Goal: Task Accomplishment & Management: Manage account settings

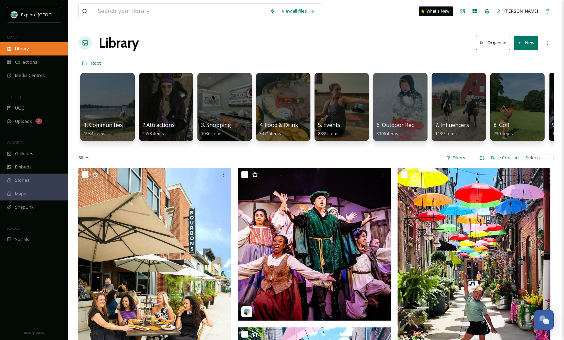
click at [36, 48] on div "Library" at bounding box center [34, 48] width 68 height 13
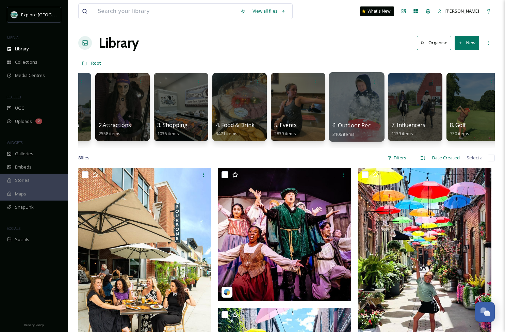
scroll to position [0, 50]
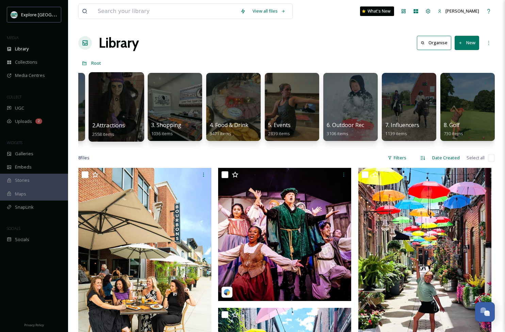
click at [127, 117] on div at bounding box center [115, 106] width 55 height 69
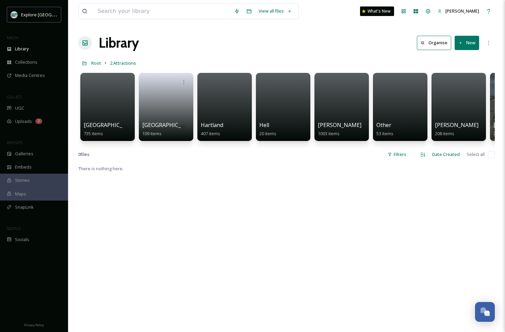
scroll to position [0, 8]
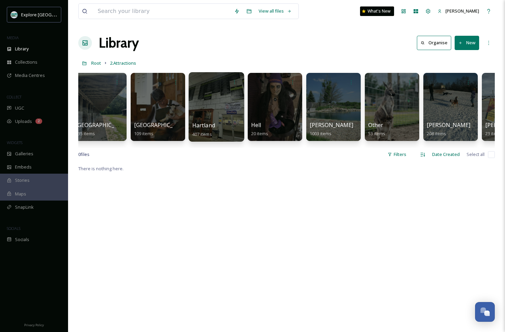
click at [221, 104] on div at bounding box center [215, 106] width 55 height 69
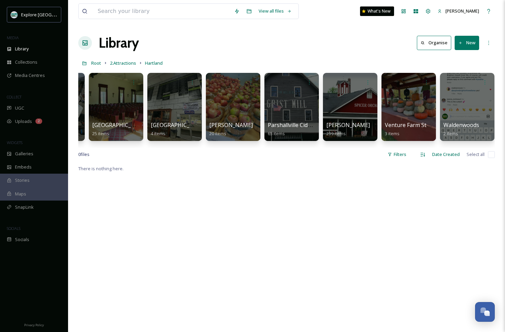
scroll to position [0, 342]
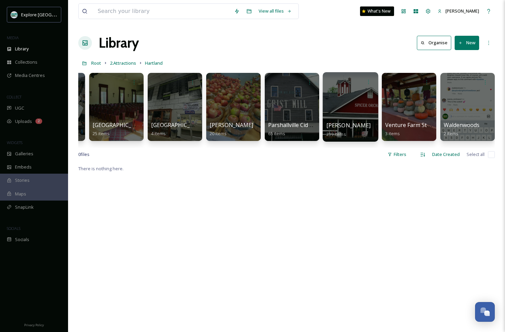
click at [356, 110] on div at bounding box center [350, 106] width 55 height 69
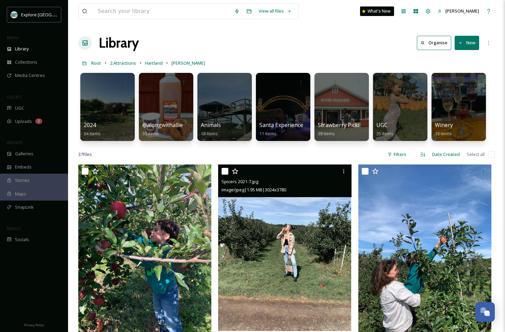
scroll to position [39, 0]
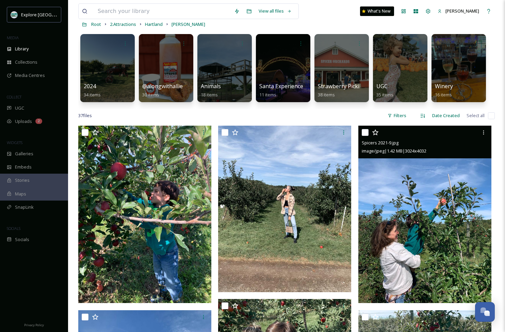
click at [444, 229] on img at bounding box center [424, 214] width 133 height 177
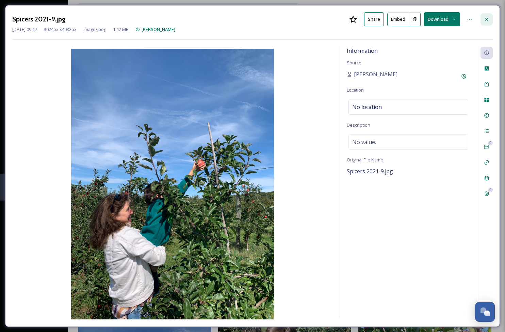
click at [485, 22] on div at bounding box center [486, 19] width 12 height 12
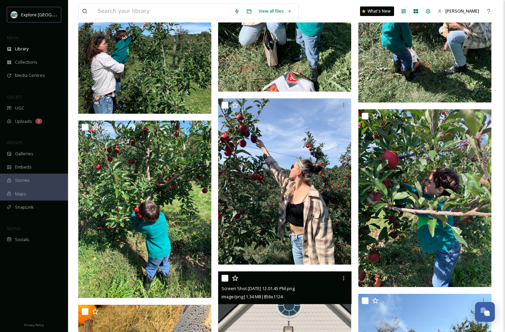
scroll to position [411, 0]
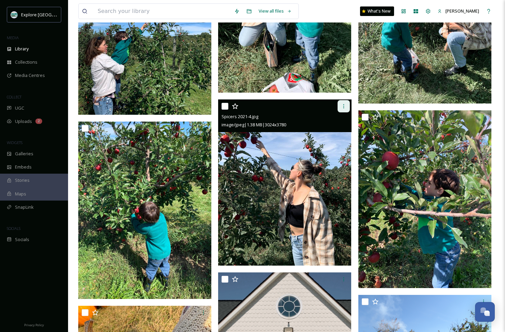
click at [345, 106] on icon at bounding box center [343, 105] width 5 height 5
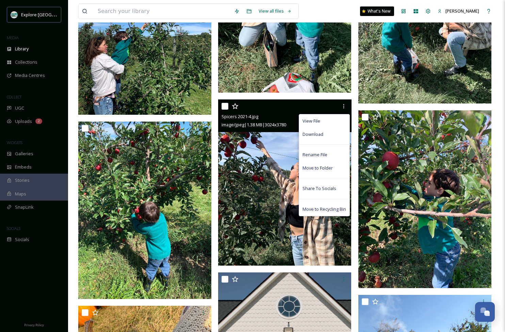
click at [269, 171] on img at bounding box center [284, 182] width 133 height 166
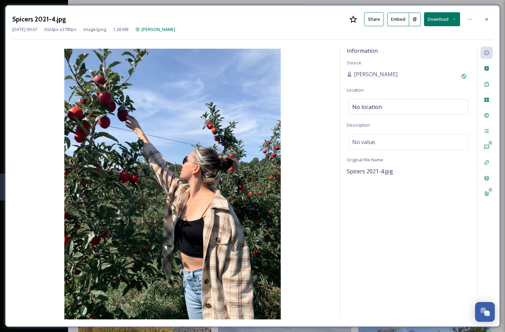
click at [400, 20] on button "Embed" at bounding box center [398, 20] width 22 height 14
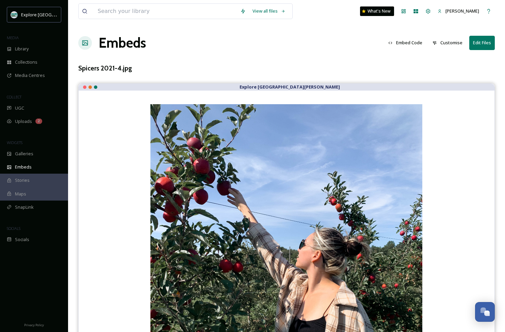
click at [416, 43] on button "Embed Code" at bounding box center [405, 42] width 41 height 13
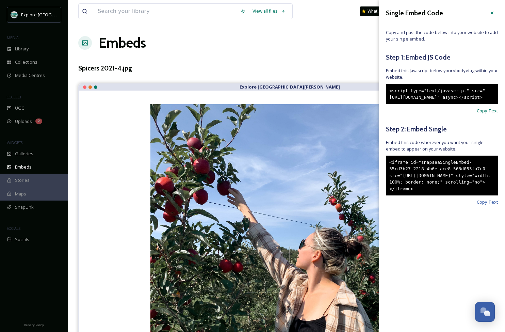
click at [486, 205] on span "Copy Text" at bounding box center [487, 202] width 21 height 6
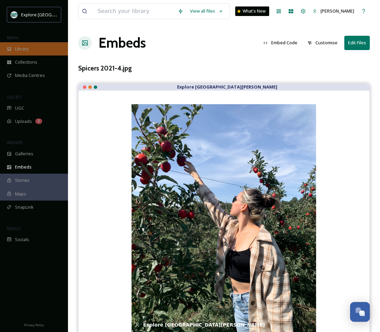
click at [15, 47] on div "Library" at bounding box center [34, 48] width 68 height 13
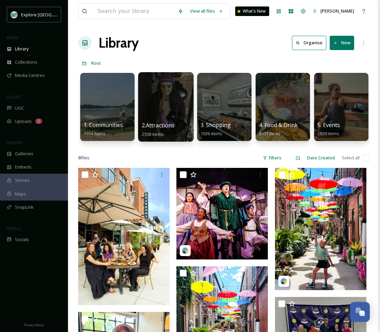
click at [166, 105] on div at bounding box center [165, 106] width 55 height 69
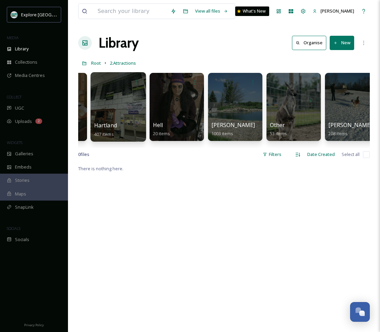
scroll to position [0, 153]
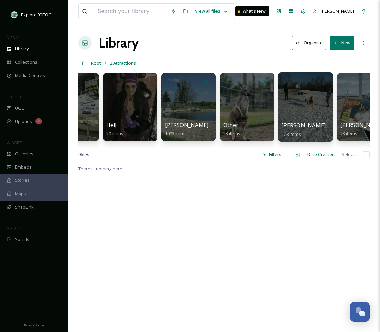
click at [301, 102] on div at bounding box center [305, 106] width 55 height 69
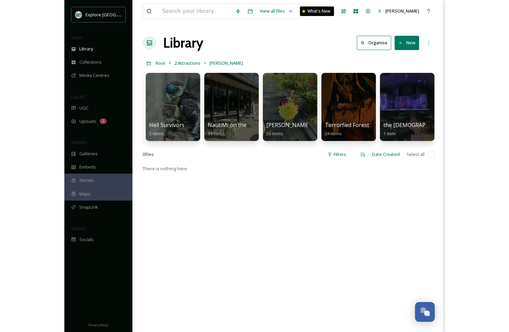
scroll to position [0, 233]
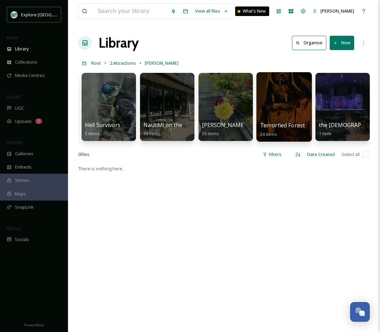
click at [286, 103] on div at bounding box center [284, 106] width 55 height 69
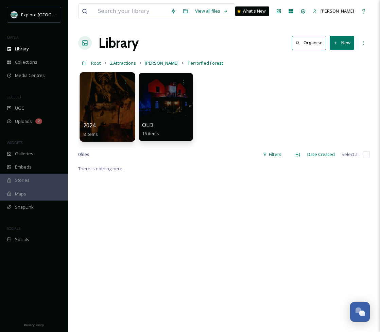
click at [132, 112] on div at bounding box center [107, 106] width 55 height 69
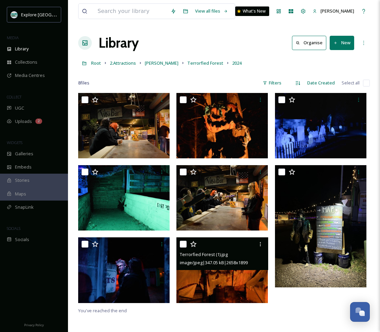
click at [202, 275] on img at bounding box center [223, 269] width 92 height 65
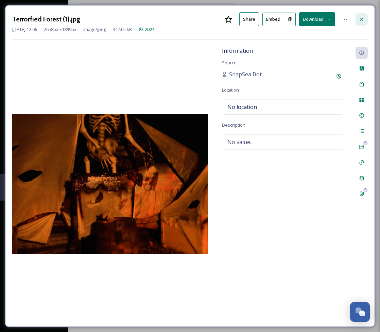
click at [359, 21] on div at bounding box center [362, 19] width 12 height 12
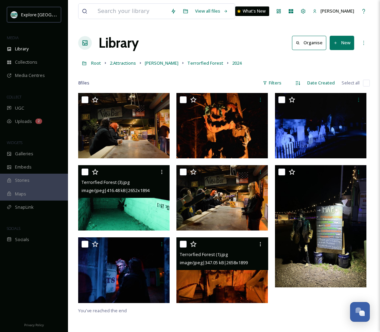
click at [127, 182] on span "Terrorfied Forest (3).jpg" at bounding box center [106, 182] width 48 height 6
click at [139, 204] on img at bounding box center [124, 197] width 92 height 65
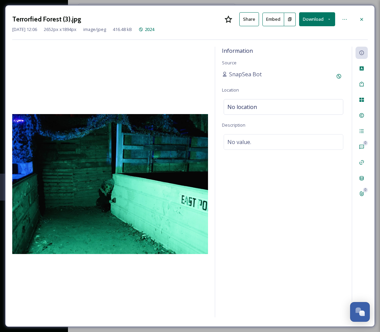
click at [277, 19] on button "Embed" at bounding box center [274, 20] width 22 height 14
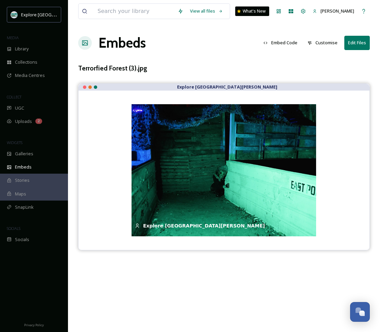
click at [281, 43] on button "Embed Code" at bounding box center [280, 42] width 41 height 13
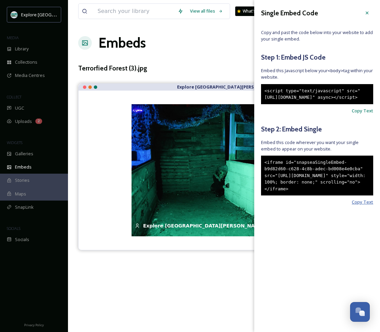
click at [358, 205] on span "Copy Text" at bounding box center [362, 202] width 21 height 6
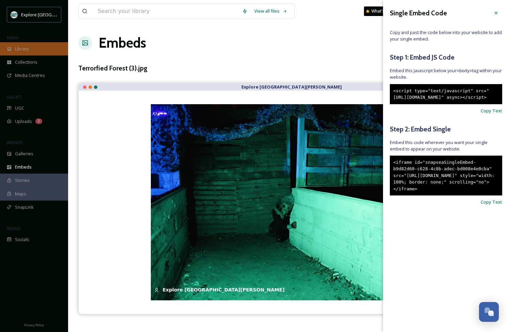
click at [26, 47] on span "Library" at bounding box center [22, 49] width 14 height 6
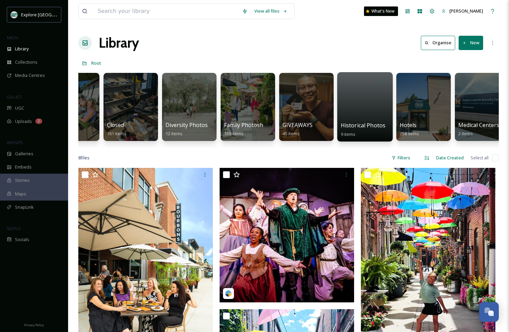
scroll to position [0, 796]
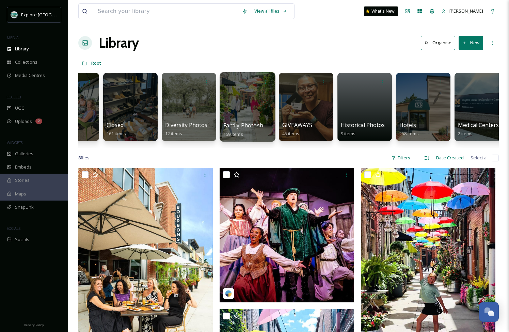
click at [253, 101] on div at bounding box center [246, 106] width 55 height 69
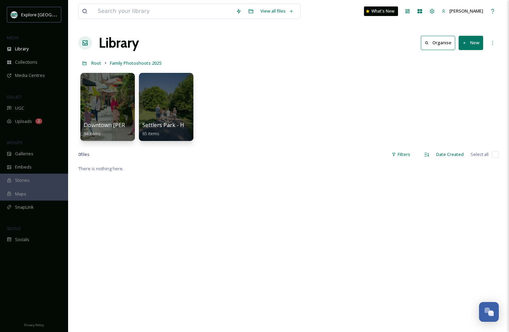
click at [468, 45] on button "New" at bounding box center [470, 43] width 24 height 14
click at [470, 82] on div "Folder" at bounding box center [463, 85] width 38 height 13
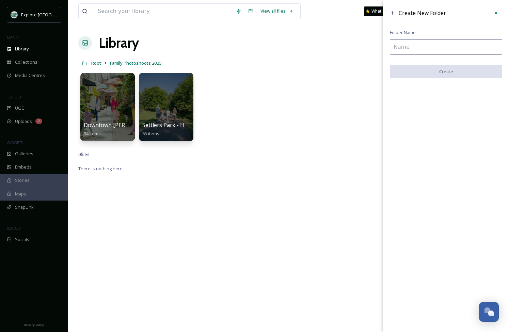
click at [425, 46] on input at bounding box center [446, 47] width 112 height 16
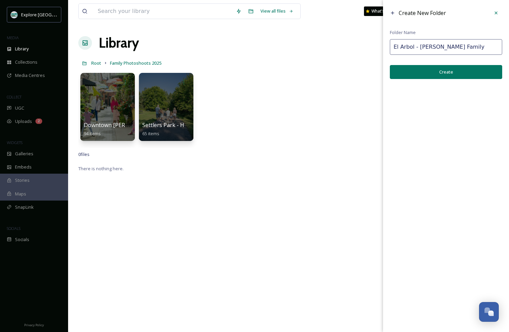
type input "El Arbol - Rozman Family"
click at [437, 75] on button "Create" at bounding box center [446, 72] width 112 height 14
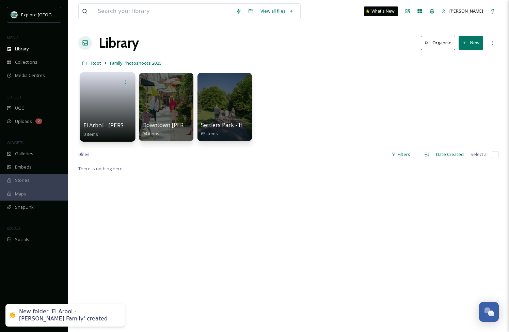
click at [104, 112] on link at bounding box center [107, 104] width 49 height 33
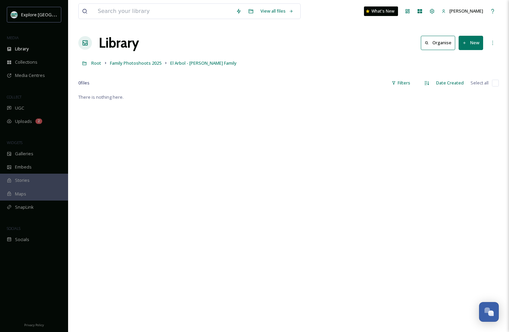
click at [477, 43] on button "New" at bounding box center [470, 43] width 24 height 14
click at [466, 60] on span "File Upload" at bounding box center [467, 58] width 22 height 6
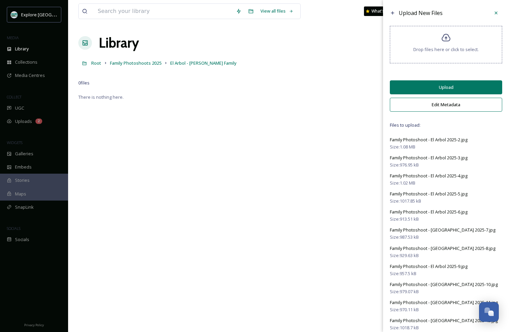
click at [442, 93] on button "Upload" at bounding box center [446, 87] width 112 height 14
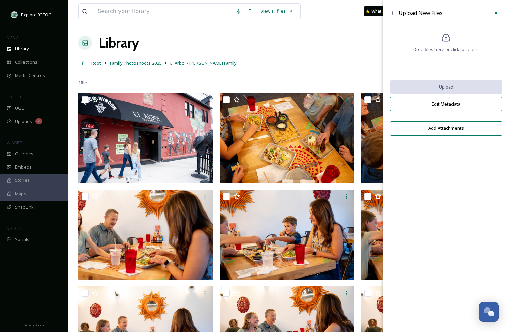
click at [499, 13] on div at bounding box center [496, 13] width 12 height 12
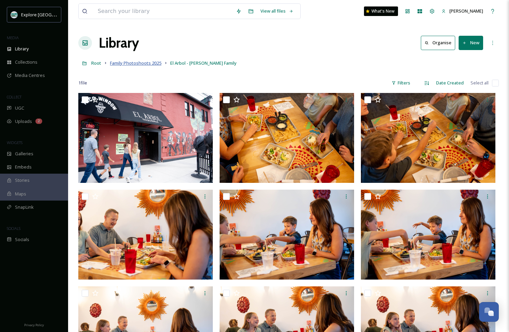
click at [147, 63] on span "Family Photoshoots 2025" at bounding box center [135, 63] width 51 height 6
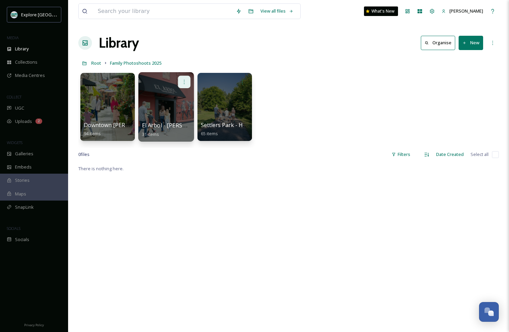
click at [186, 80] on icon at bounding box center [183, 81] width 5 height 5
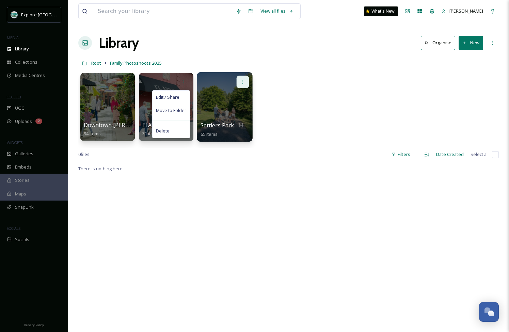
click at [247, 79] on div at bounding box center [242, 82] width 13 height 13
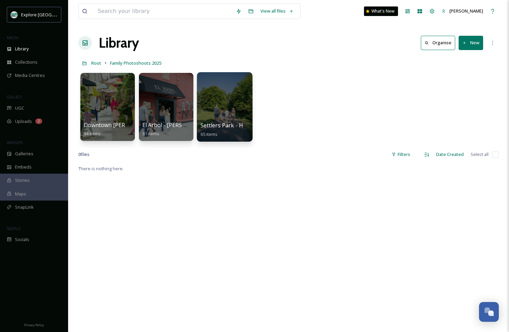
click at [215, 86] on div at bounding box center [224, 82] width 49 height 13
click at [222, 112] on div at bounding box center [224, 106] width 55 height 69
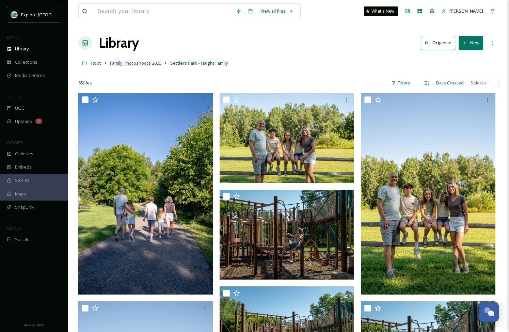
click at [137, 62] on span "Family Photoshoots 2025" at bounding box center [135, 63] width 51 height 6
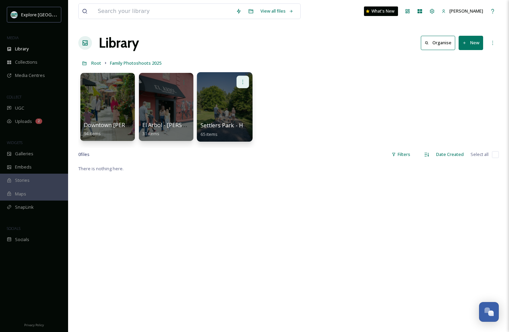
click at [244, 80] on icon at bounding box center [242, 81] width 5 height 5
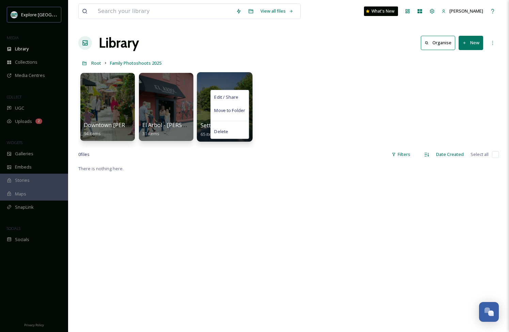
click at [230, 98] on span "Edit / Share" at bounding box center [226, 97] width 24 height 7
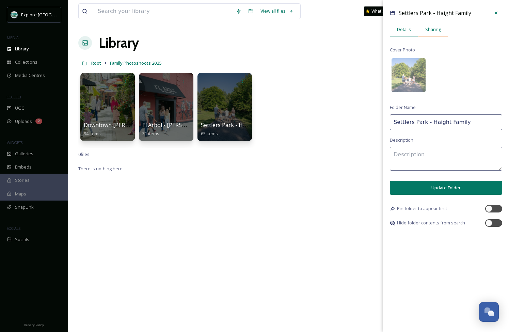
click at [432, 33] on div "Sharing" at bounding box center [433, 29] width 30 height 14
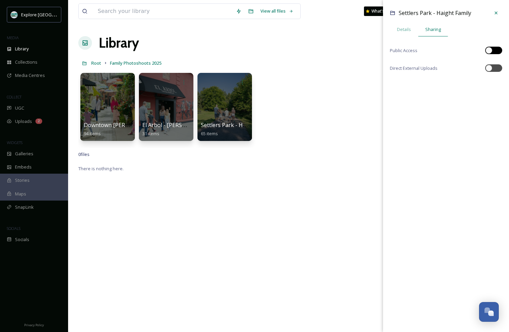
click at [491, 49] on div at bounding box center [488, 50] width 7 height 7
checkbox input "true"
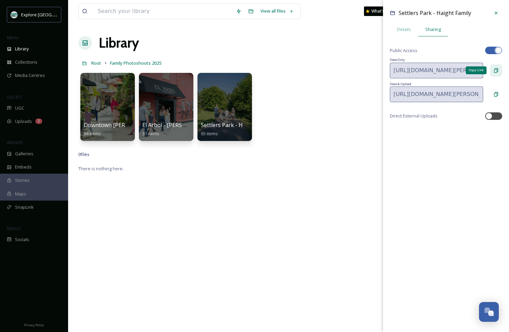
click at [495, 70] on icon at bounding box center [495, 70] width 5 height 5
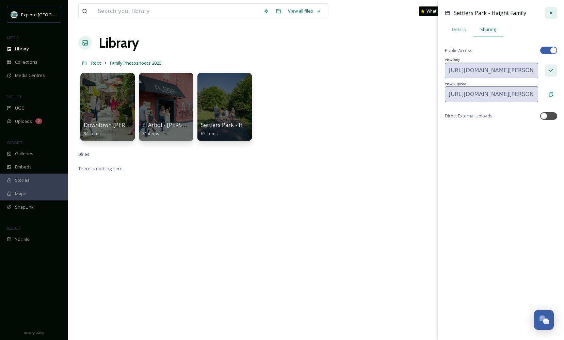
click at [551, 14] on icon at bounding box center [550, 12] width 5 height 5
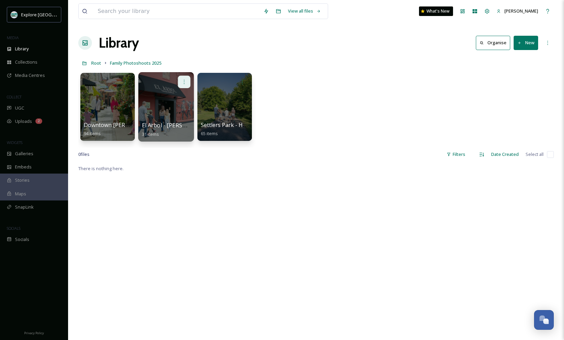
click at [185, 83] on icon at bounding box center [183, 81] width 5 height 5
click at [177, 96] on span "Edit / Share" at bounding box center [167, 97] width 24 height 7
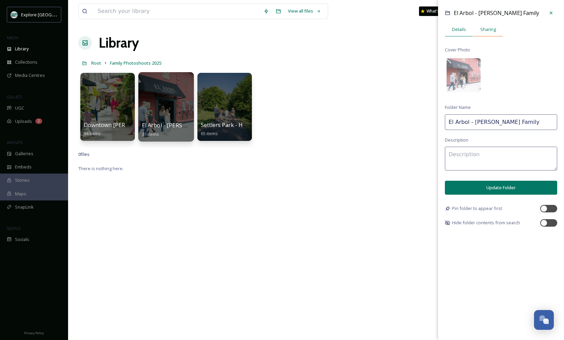
click at [489, 31] on span "Sharing" at bounding box center [488, 29] width 16 height 6
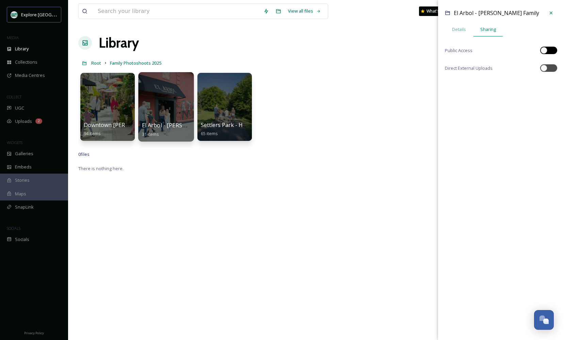
click at [547, 51] on div at bounding box center [548, 50] width 17 height 7
checkbox input "true"
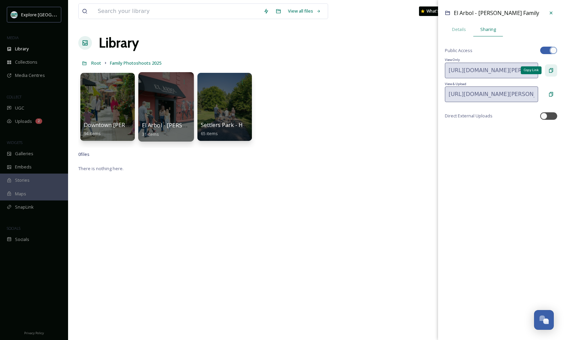
click at [549, 72] on icon at bounding box center [550, 70] width 5 height 5
click at [551, 12] on icon at bounding box center [550, 12] width 5 height 5
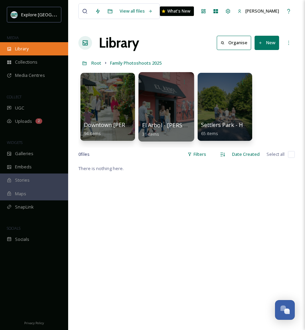
click at [24, 52] on div "Library" at bounding box center [34, 48] width 68 height 13
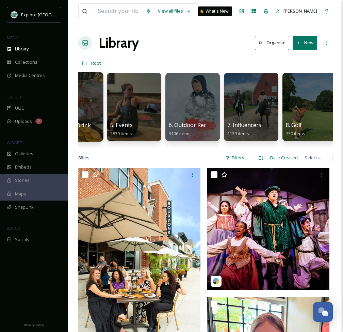
scroll to position [0, 212]
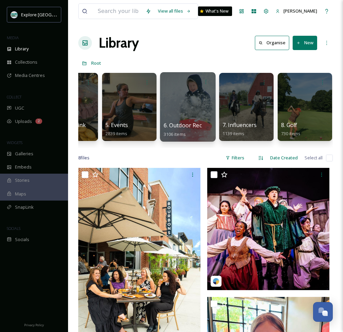
click at [193, 105] on div at bounding box center [187, 106] width 55 height 69
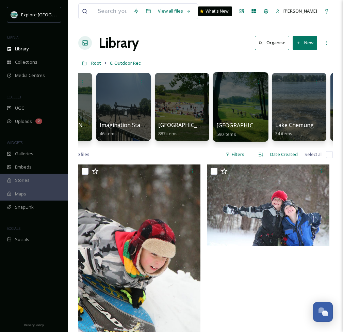
scroll to position [0, 686]
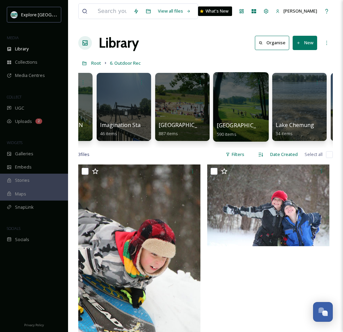
click at [245, 104] on div at bounding box center [240, 106] width 55 height 69
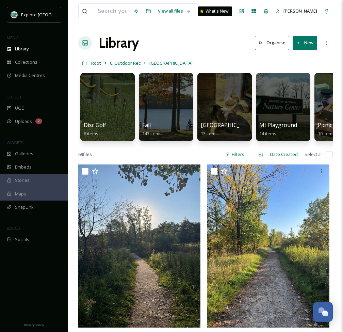
click at [301, 44] on button "New" at bounding box center [305, 43] width 24 height 14
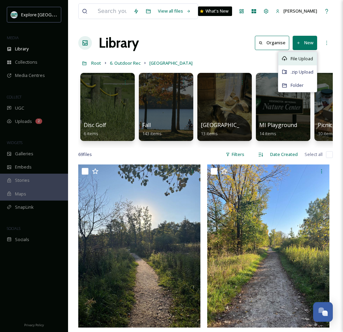
click at [300, 54] on div "File Upload" at bounding box center [297, 58] width 38 height 13
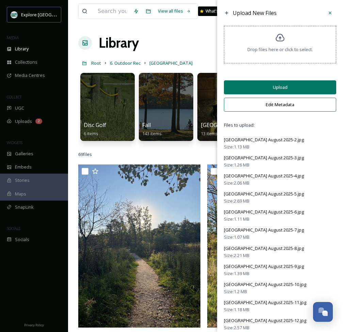
click at [281, 90] on button "Upload" at bounding box center [280, 87] width 112 height 14
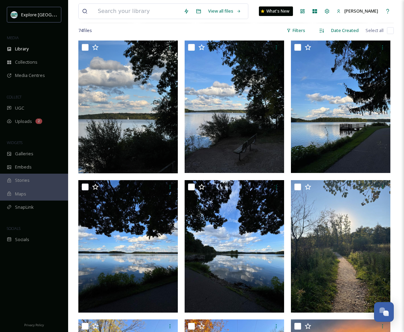
scroll to position [109, 0]
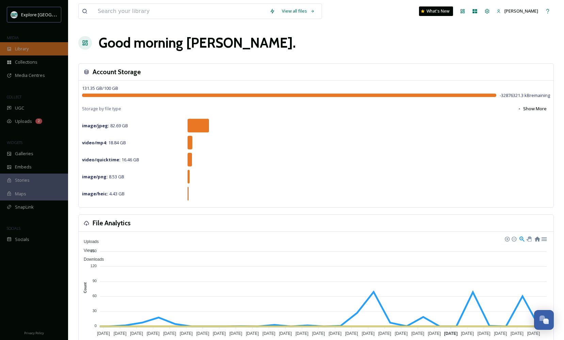
click at [24, 47] on span "Library" at bounding box center [22, 49] width 14 height 6
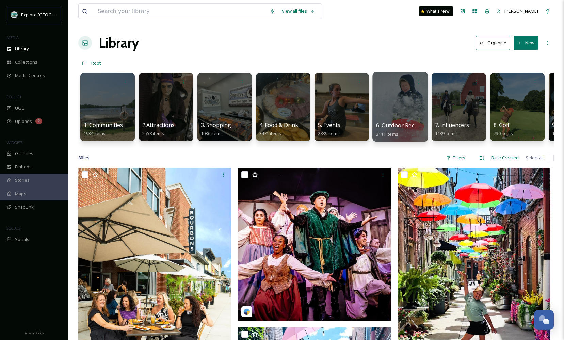
click at [395, 105] on div at bounding box center [399, 106] width 55 height 69
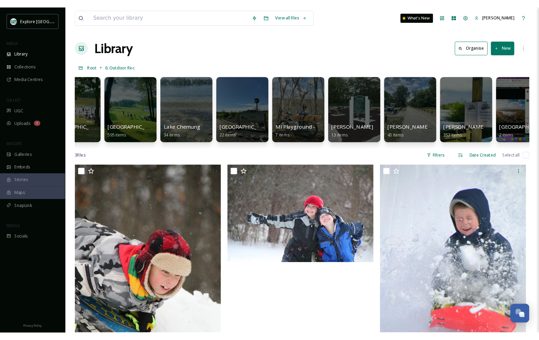
scroll to position [0, 810]
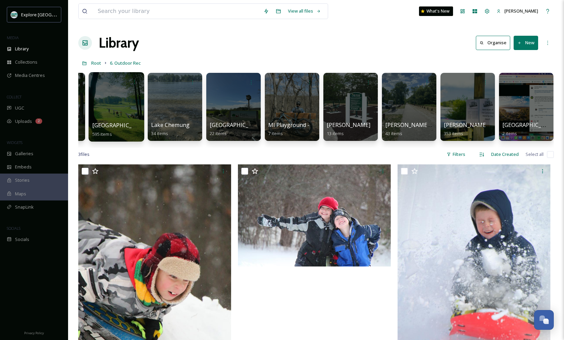
click at [117, 97] on div at bounding box center [115, 106] width 55 height 69
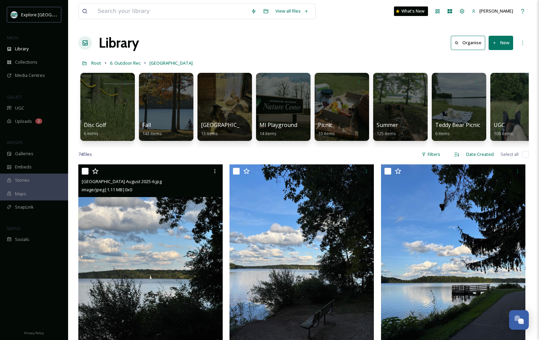
click at [86, 168] on input "checkbox" at bounding box center [85, 171] width 7 height 7
checkbox input "true"
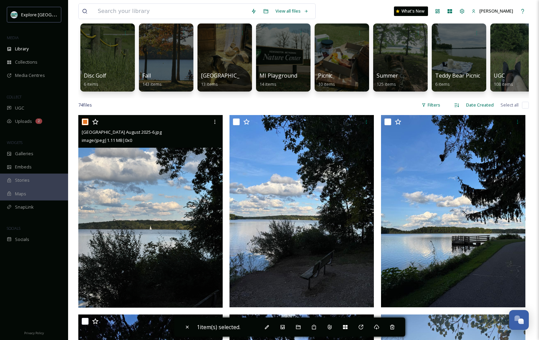
scroll to position [63, 0]
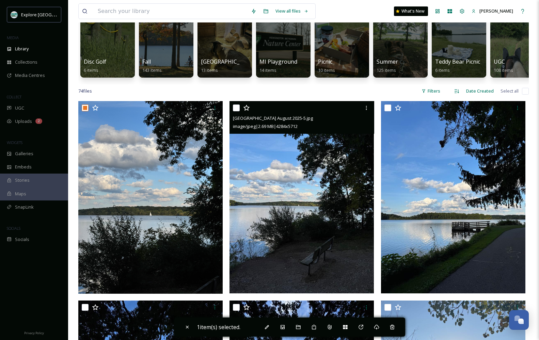
click at [236, 109] on input "checkbox" at bounding box center [236, 107] width 7 height 7
checkbox input "true"
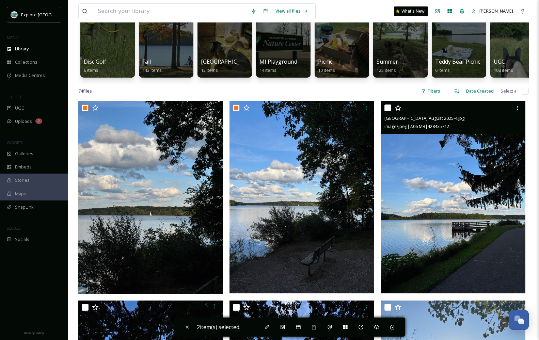
click at [391, 109] on input "checkbox" at bounding box center [387, 107] width 7 height 7
checkbox input "true"
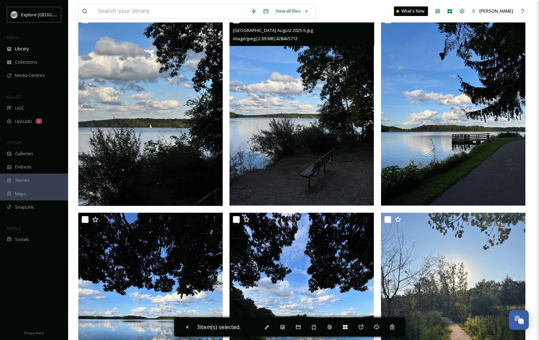
scroll to position [161, 0]
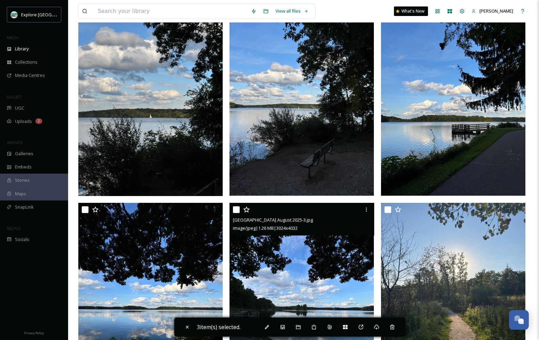
click at [237, 208] on input "checkbox" at bounding box center [236, 209] width 7 height 7
checkbox input "true"
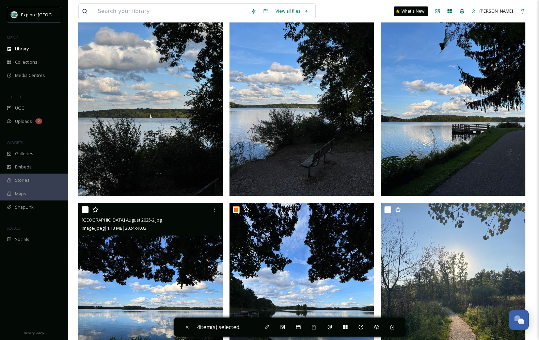
click at [84, 208] on input "checkbox" at bounding box center [85, 209] width 7 height 7
checkbox input "true"
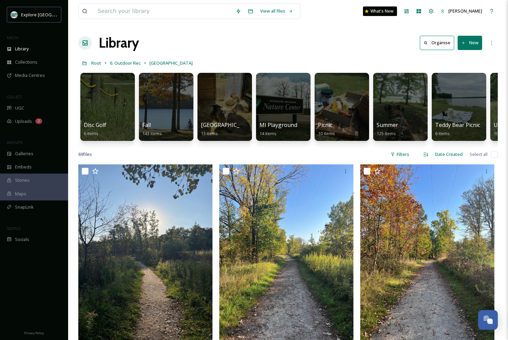
click at [474, 46] on button "New" at bounding box center [469, 43] width 24 height 14
click at [455, 60] on div "File Upload" at bounding box center [462, 58] width 38 height 13
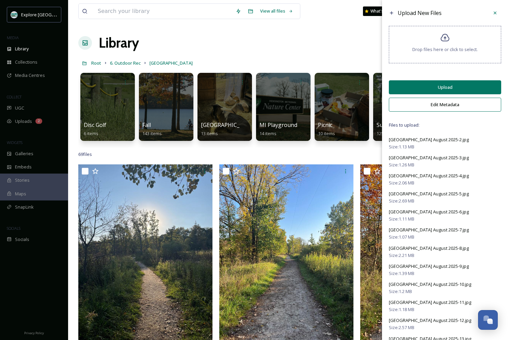
click at [444, 92] on button "Upload" at bounding box center [445, 87] width 112 height 14
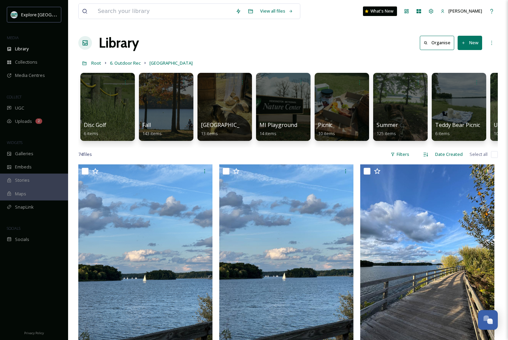
click at [466, 46] on button "New" at bounding box center [469, 43] width 24 height 14
click at [457, 61] on div "File Upload" at bounding box center [462, 58] width 38 height 13
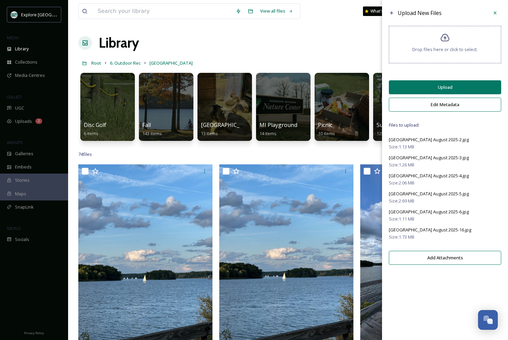
click at [417, 91] on button "Upload" at bounding box center [445, 87] width 112 height 14
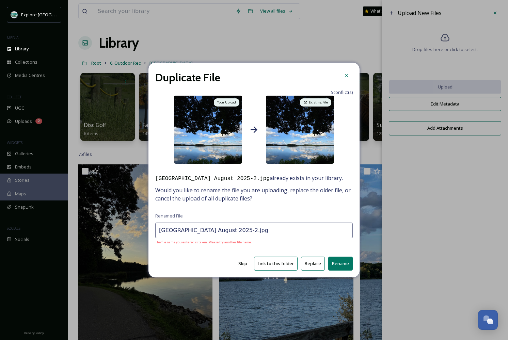
click at [312, 268] on button "Replace" at bounding box center [313, 264] width 24 height 14
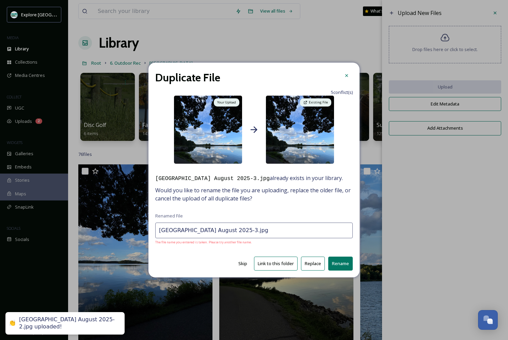
click at [316, 268] on button "Replace" at bounding box center [313, 264] width 24 height 14
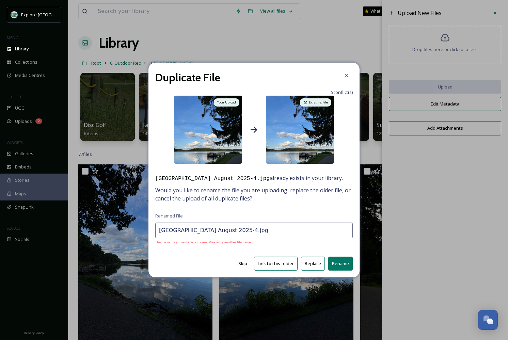
click at [318, 266] on button "Replace" at bounding box center [313, 264] width 24 height 14
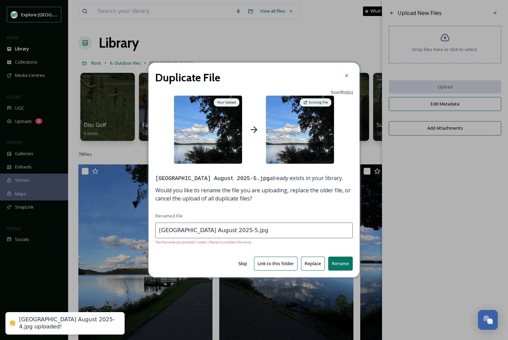
click at [318, 266] on button "Replace" at bounding box center [313, 264] width 24 height 14
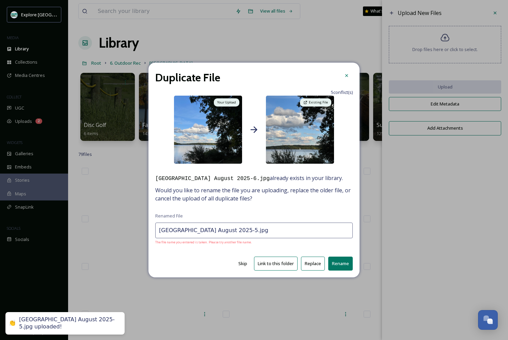
type input "Kensington Metropark August 2025-6.jpg"
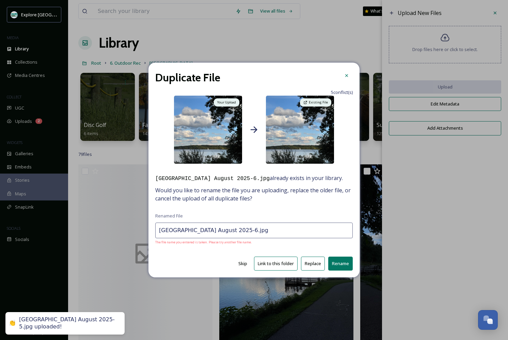
click at [316, 267] on button "Replace" at bounding box center [313, 264] width 24 height 14
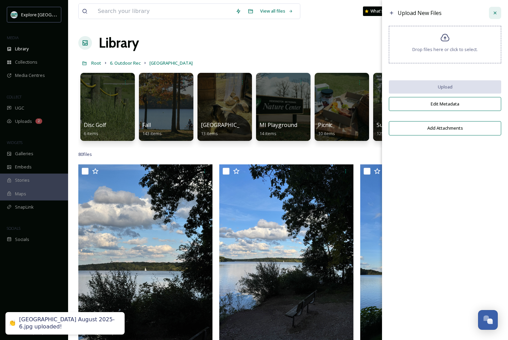
click at [498, 11] on div at bounding box center [495, 13] width 12 height 12
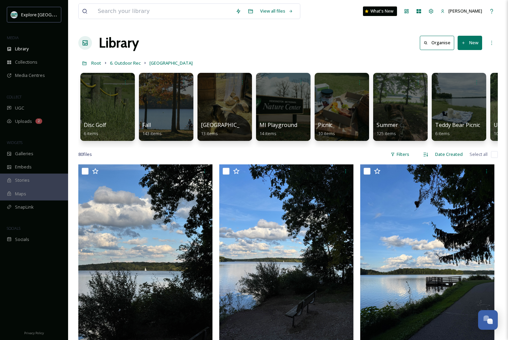
click at [470, 44] on button "New" at bounding box center [469, 43] width 24 height 14
click at [466, 45] on button "New" at bounding box center [469, 43] width 24 height 14
click at [458, 57] on span "File Upload" at bounding box center [466, 58] width 22 height 6
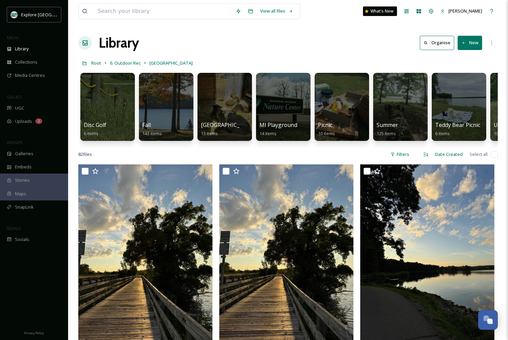
click at [471, 42] on button "New" at bounding box center [469, 43] width 24 height 14
click at [465, 61] on span "File Upload" at bounding box center [466, 58] width 22 height 6
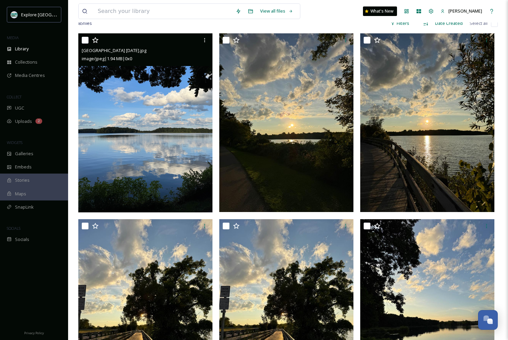
scroll to position [132, 0]
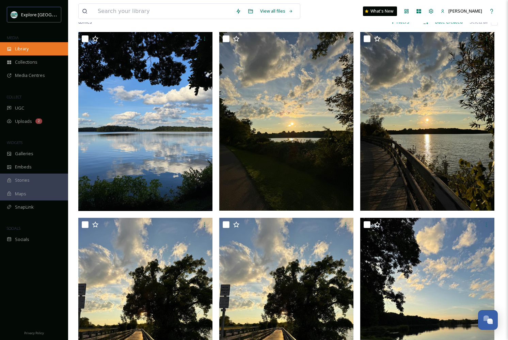
click at [22, 48] on span "Library" at bounding box center [22, 49] width 14 height 6
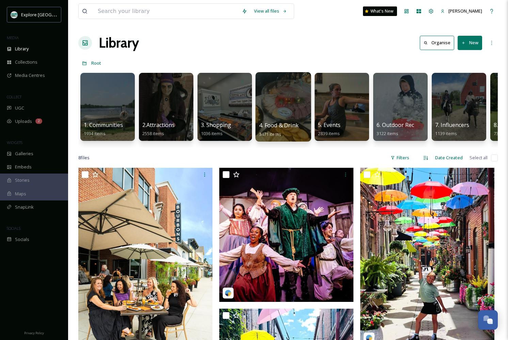
click at [282, 106] on div at bounding box center [282, 106] width 55 height 69
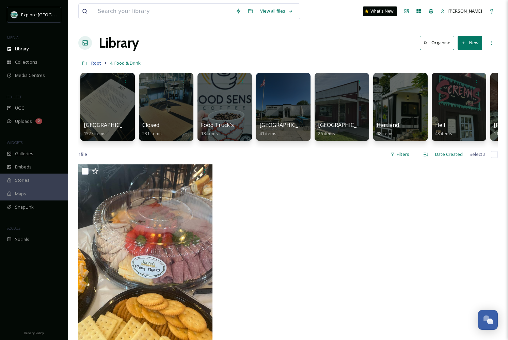
click at [96, 64] on span "Root" at bounding box center [96, 63] width 10 height 6
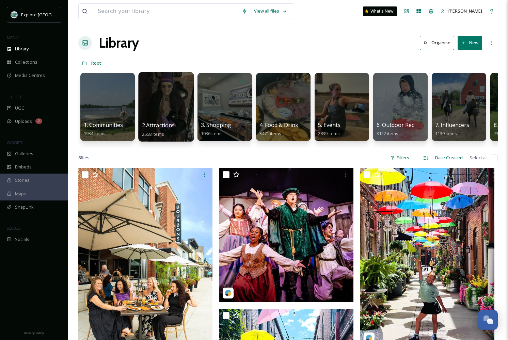
click at [161, 108] on div at bounding box center [165, 106] width 55 height 69
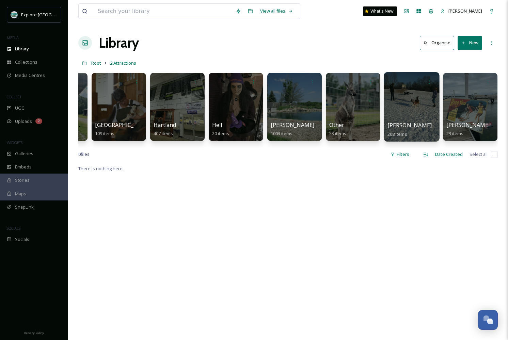
scroll to position [0, 47]
click at [415, 102] on div at bounding box center [411, 106] width 55 height 69
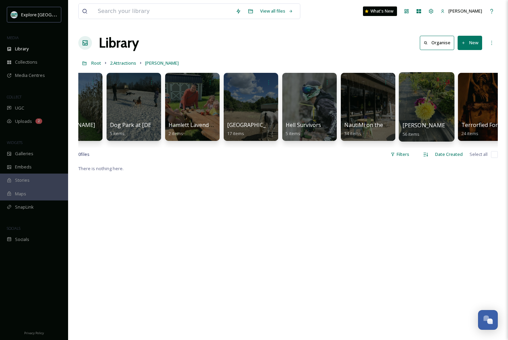
scroll to position [0, 37]
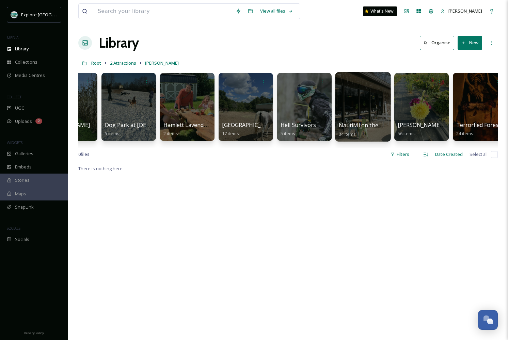
click at [349, 103] on div at bounding box center [362, 106] width 55 height 69
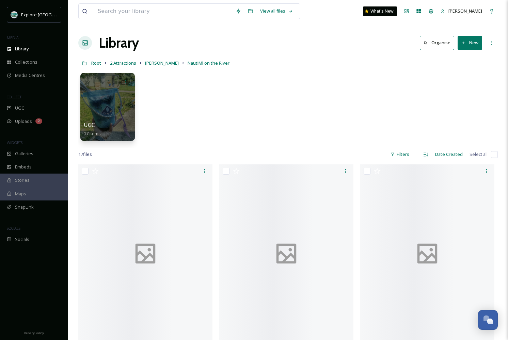
click at [472, 43] on button "New" at bounding box center [469, 43] width 24 height 14
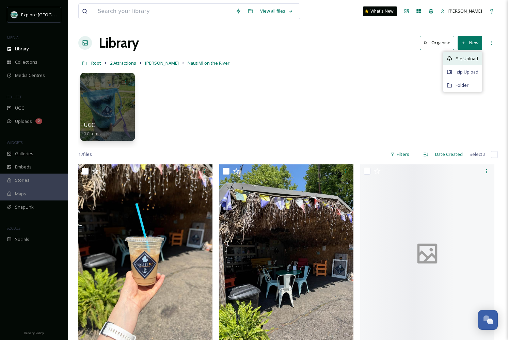
click at [465, 56] on span "File Upload" at bounding box center [466, 58] width 22 height 6
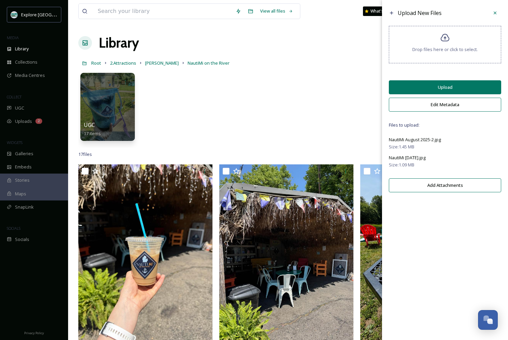
click at [432, 93] on button "Upload" at bounding box center [445, 87] width 112 height 14
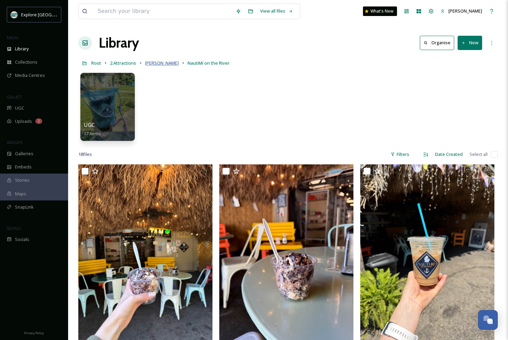
click at [157, 65] on span "[PERSON_NAME]" at bounding box center [162, 63] width 34 height 6
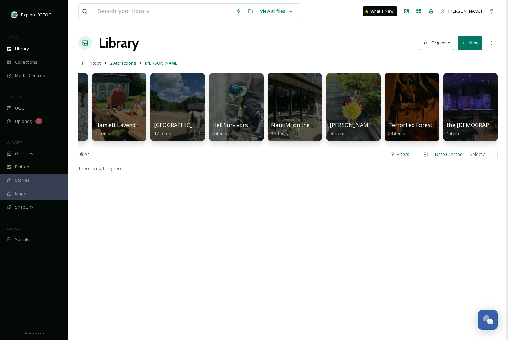
click at [93, 63] on span "Root" at bounding box center [96, 63] width 10 height 6
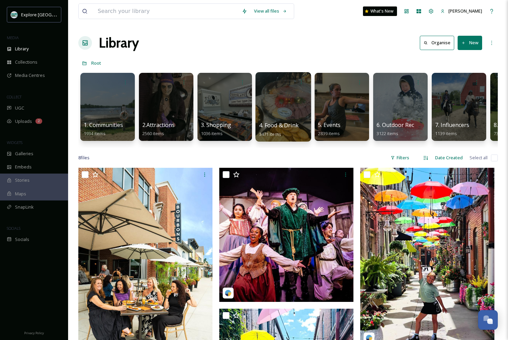
click at [276, 103] on div at bounding box center [282, 106] width 55 height 69
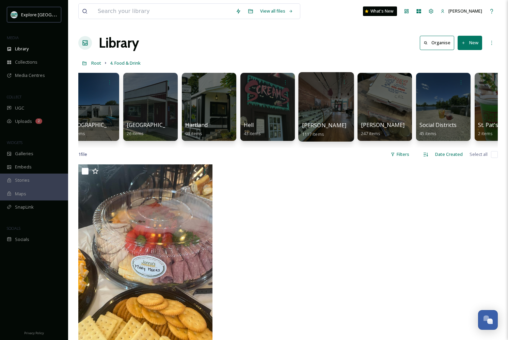
scroll to position [0, 216]
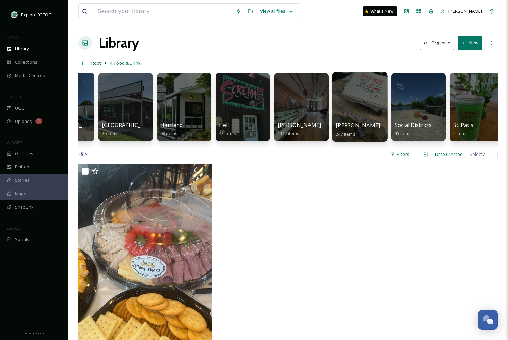
click at [373, 109] on div at bounding box center [359, 106] width 55 height 69
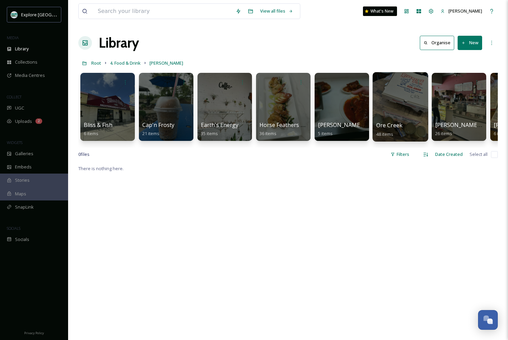
click at [413, 105] on div at bounding box center [399, 106] width 55 height 69
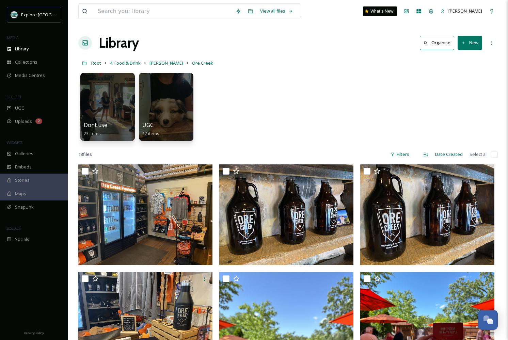
click at [469, 47] on button "New" at bounding box center [469, 43] width 24 height 14
click at [461, 61] on span "File Upload" at bounding box center [466, 58] width 22 height 6
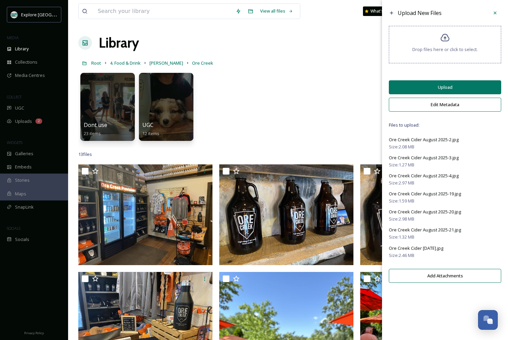
click at [427, 90] on button "Upload" at bounding box center [445, 87] width 112 height 14
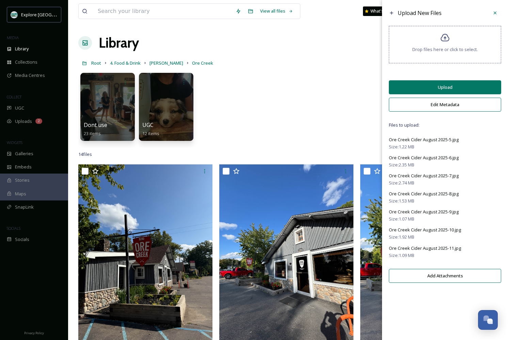
click at [445, 92] on button "Upload" at bounding box center [445, 87] width 112 height 14
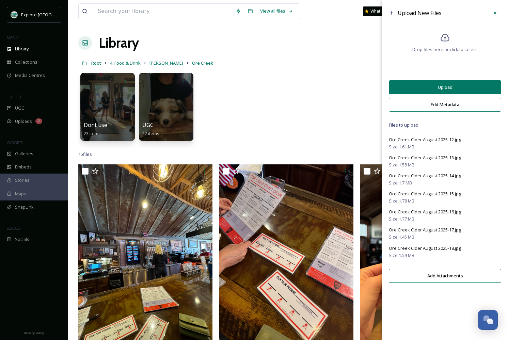
click at [450, 93] on button "Upload" at bounding box center [445, 87] width 112 height 14
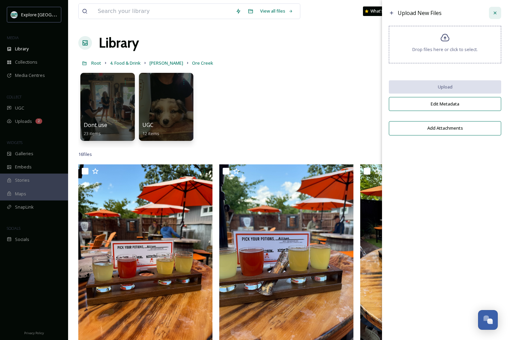
click at [496, 15] on icon at bounding box center [494, 12] width 5 height 5
